Goal: Information Seeking & Learning: Learn about a topic

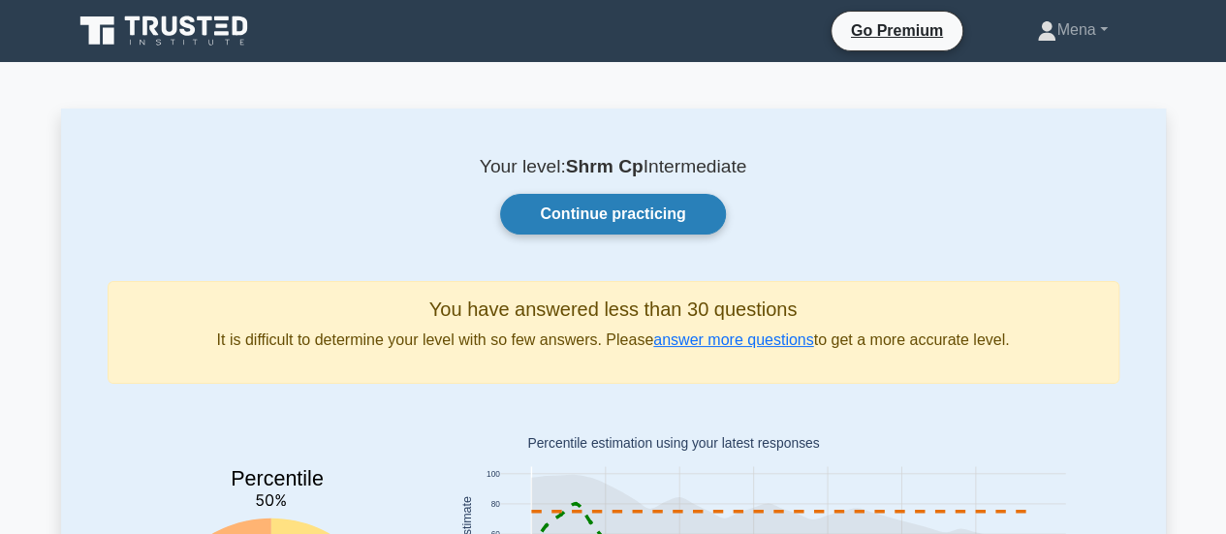
click at [621, 212] on link "Continue practicing" at bounding box center [612, 214] width 225 height 41
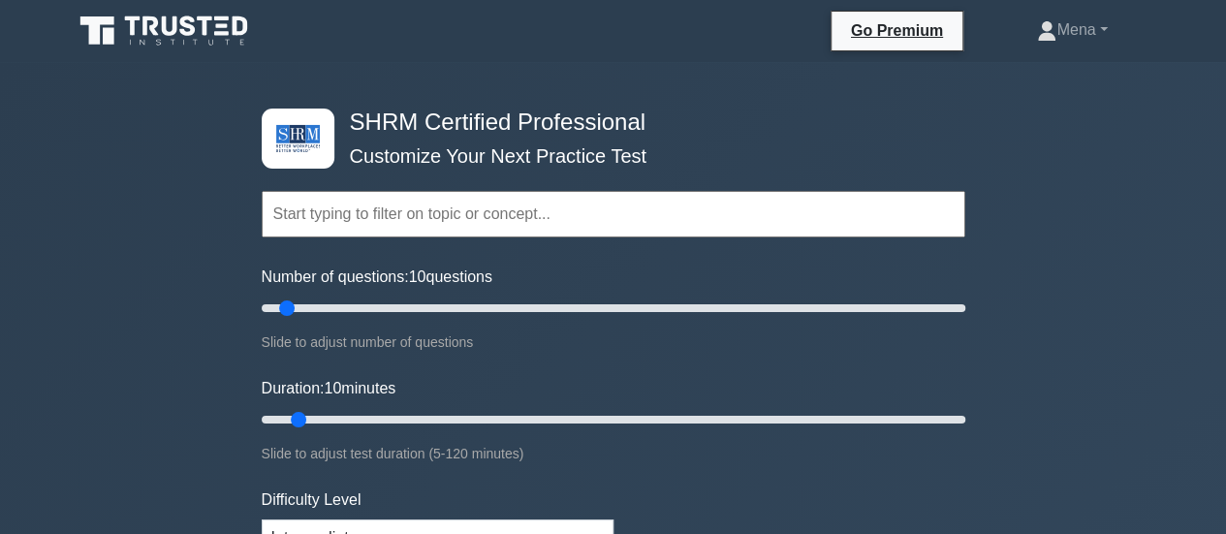
click at [424, 228] on input "text" at bounding box center [614, 214] width 704 height 47
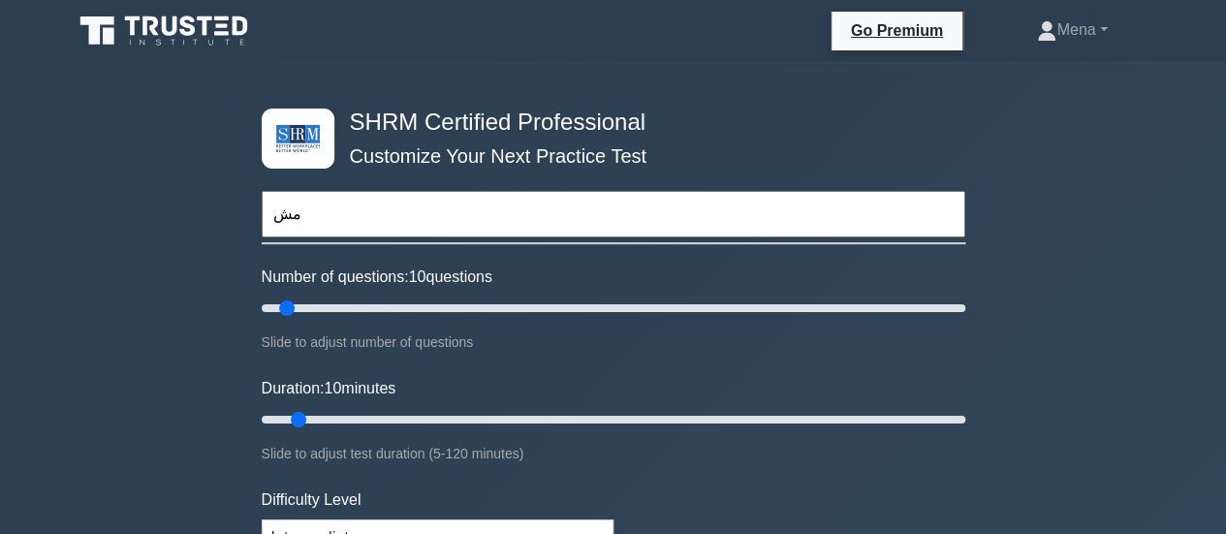
type input "م"
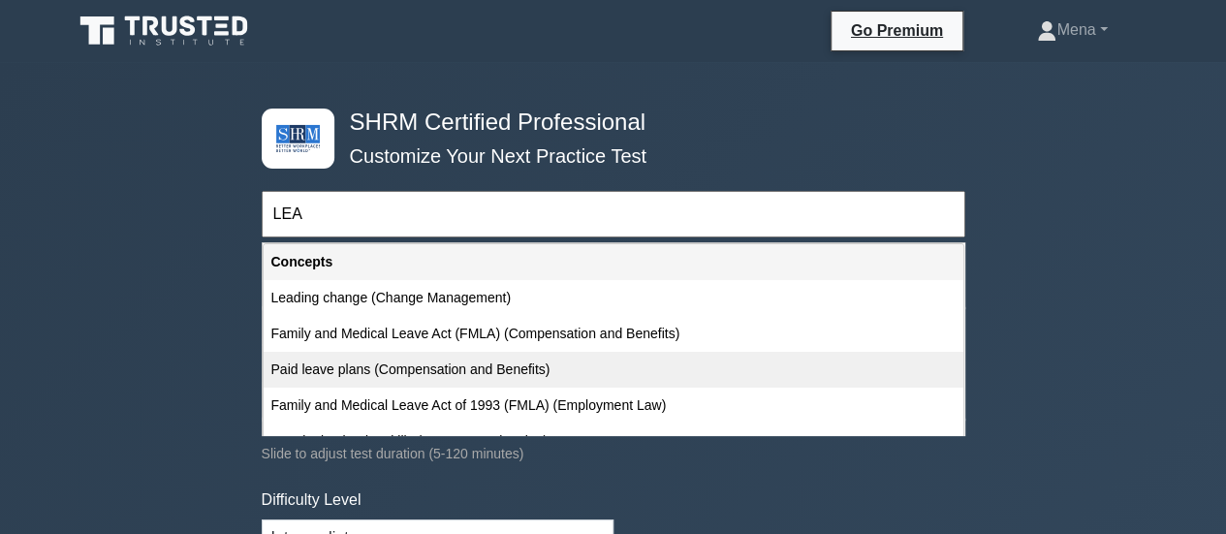
click at [382, 369] on div "Paid leave plans (Compensation and Benefits)" at bounding box center [614, 370] width 700 height 36
type input "Paid leave plans (Compensation and Benefits)"
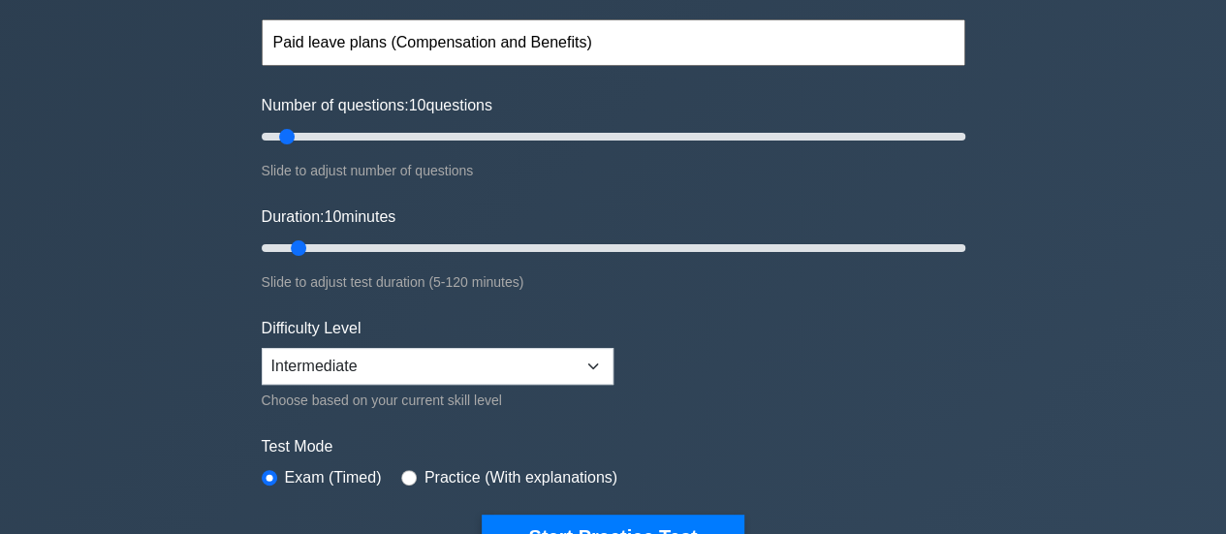
scroll to position [186, 0]
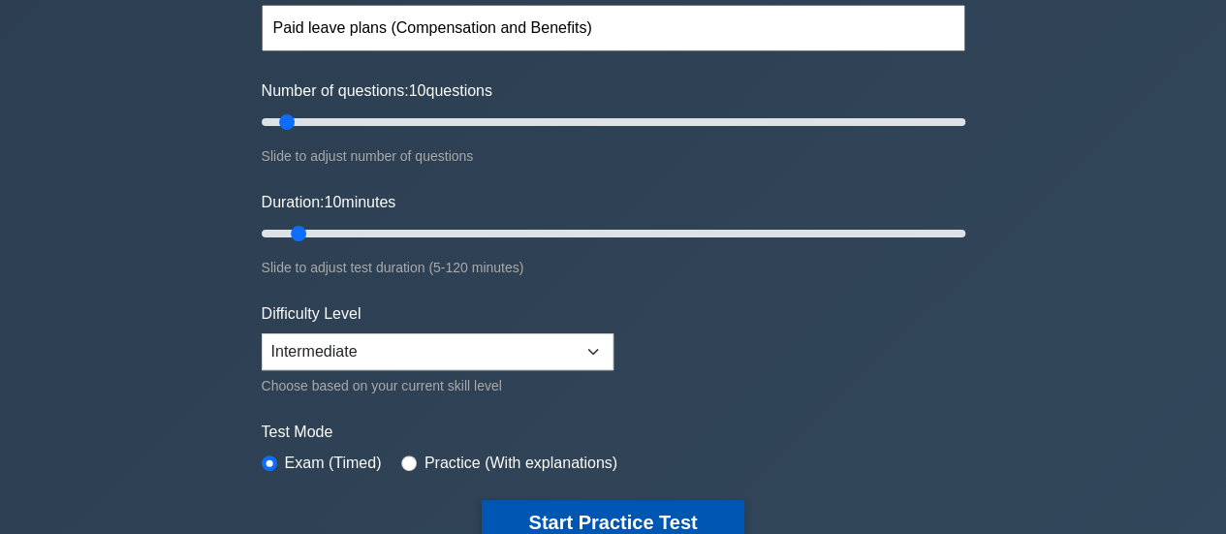
click at [557, 500] on button "Start Practice Test" at bounding box center [613, 522] width 262 height 45
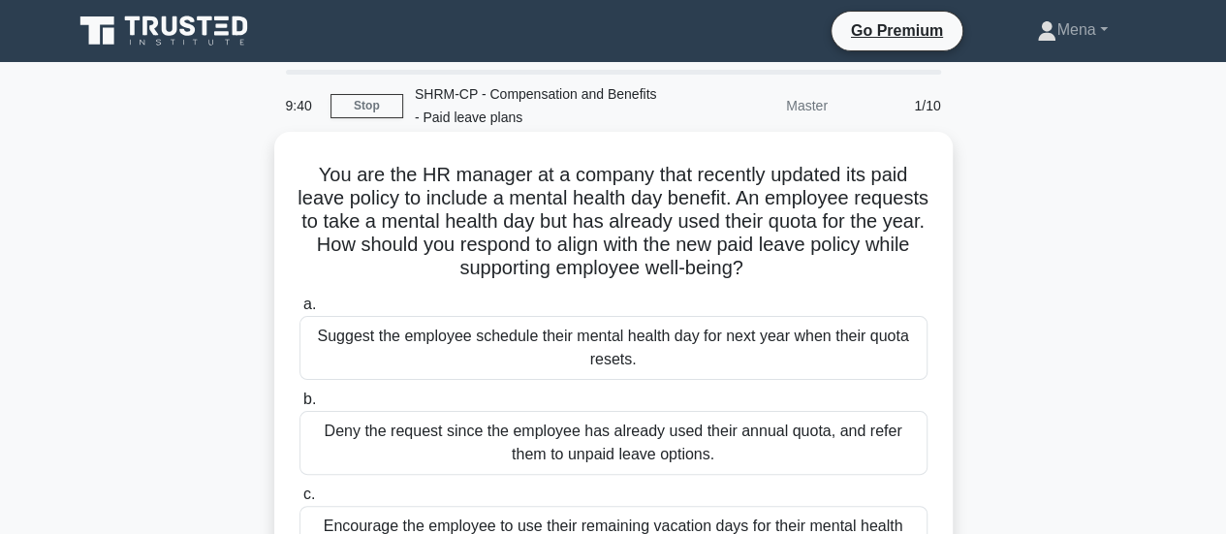
click at [839, 344] on div "Suggest the employee schedule their mental health day for next year when their …" at bounding box center [614, 348] width 628 height 64
click at [300, 311] on input "a. Suggest the employee schedule their mental health day for next year when the…" at bounding box center [300, 305] width 0 height 13
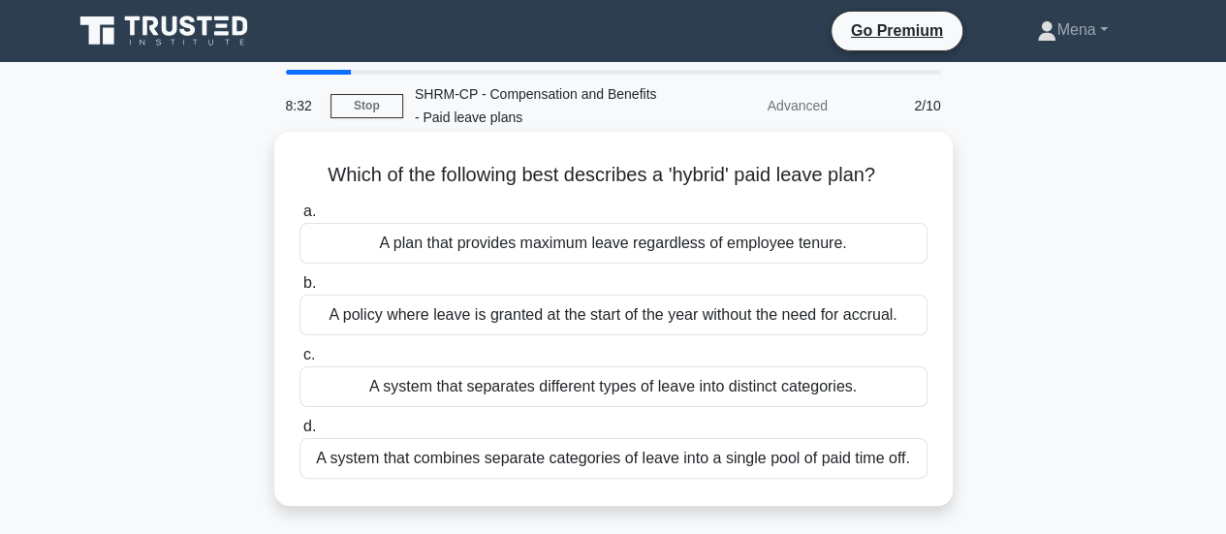
click at [602, 457] on div "A system that combines separate categories of leave into a single pool of paid …" at bounding box center [614, 458] width 628 height 41
click at [300, 433] on input "d. A system that combines separate categories of leave into a single pool of pa…" at bounding box center [300, 427] width 0 height 13
